Goal: Task Accomplishment & Management: Complete application form

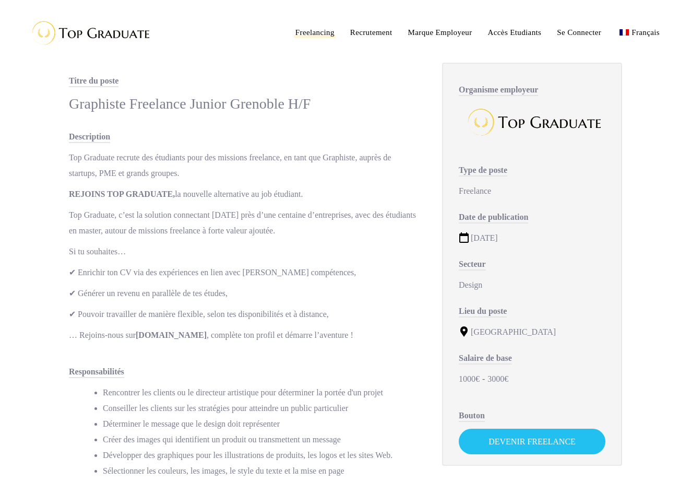
click at [333, 34] on span "Freelancing" at bounding box center [314, 32] width 39 height 8
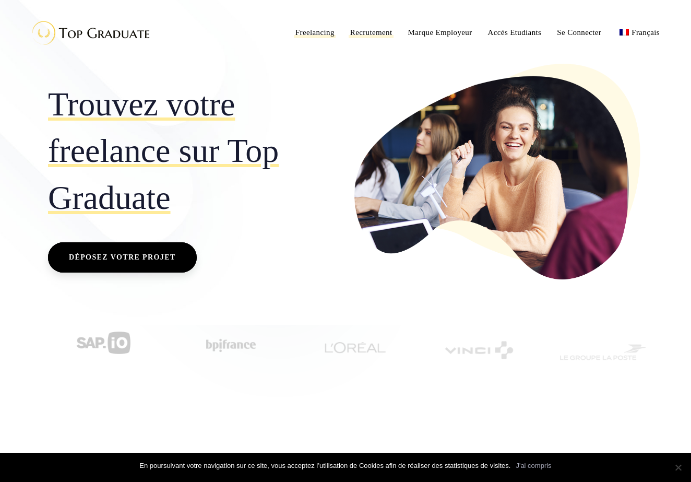
click at [378, 31] on span "Recrutement" at bounding box center [371, 32] width 42 height 8
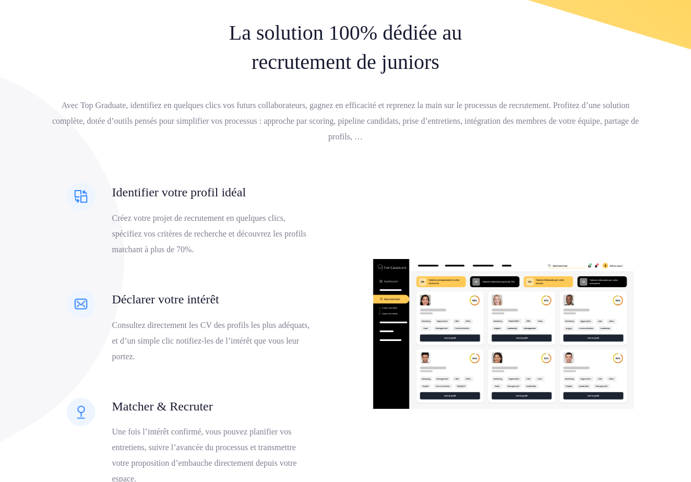
scroll to position [390, 0]
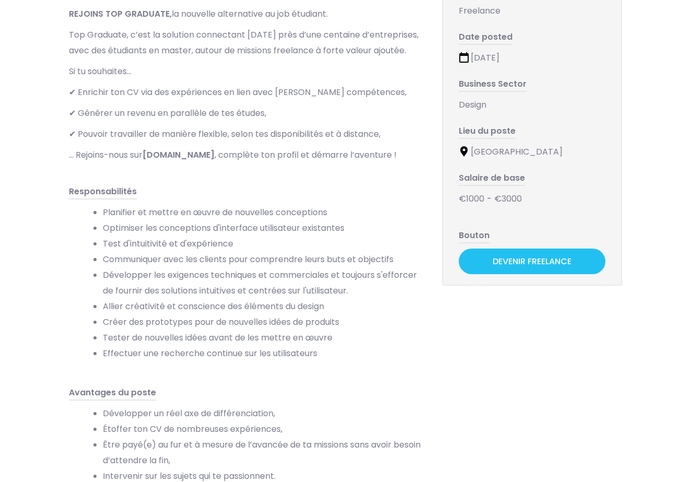
scroll to position [234, 0]
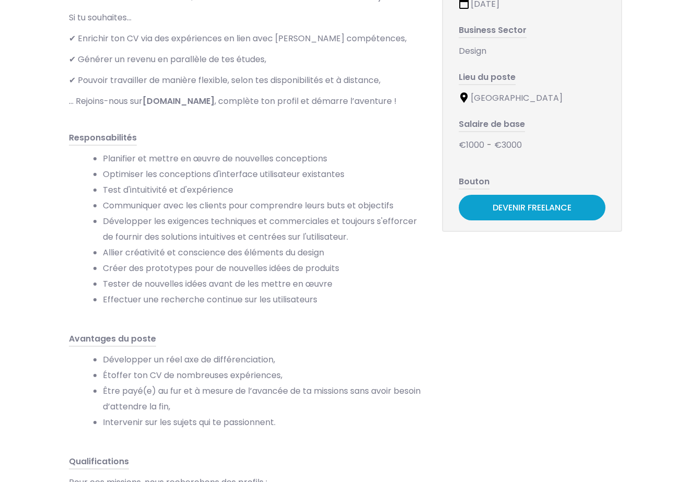
click at [505, 218] on link "Devenir Freelance" at bounding box center [532, 208] width 147 height 26
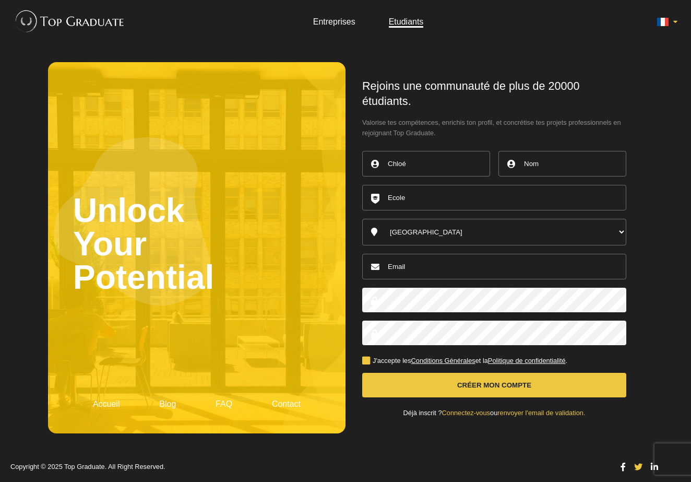
type input "Chloé"
type input "Bonnardin"
click at [456, 207] on input "text" at bounding box center [494, 198] width 264 height 26
type input "[PERSON_NAME][EMAIL_ADDRESS][DOMAIN_NAME]"
click at [438, 376] on button "Créer mon compte" at bounding box center [494, 385] width 264 height 25
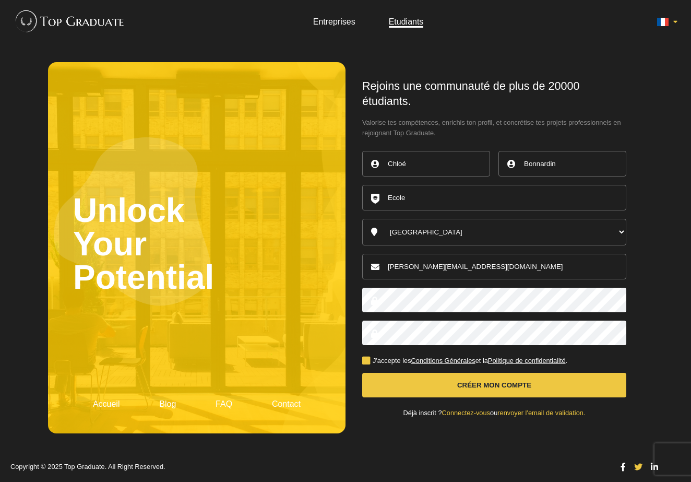
click at [408, 205] on input "text" at bounding box center [494, 198] width 264 height 26
click at [401, 207] on input "text" at bounding box center [494, 198] width 264 height 26
click at [419, 373] on button "Créer mon compte" at bounding box center [494, 385] width 264 height 25
click at [477, 380] on button "Créer mon compte" at bounding box center [494, 385] width 264 height 25
click at [480, 375] on button "Créer mon compte" at bounding box center [494, 385] width 264 height 25
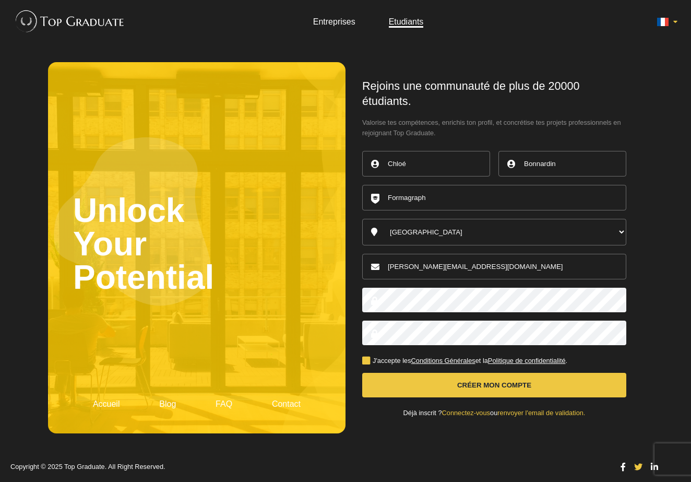
click at [427, 199] on input "Formagraph" at bounding box center [494, 198] width 264 height 26
click at [431, 206] on input "Formagraph" at bounding box center [494, 198] width 264 height 26
type input "Formagraph de"
